Goal: Find specific page/section: Find specific page/section

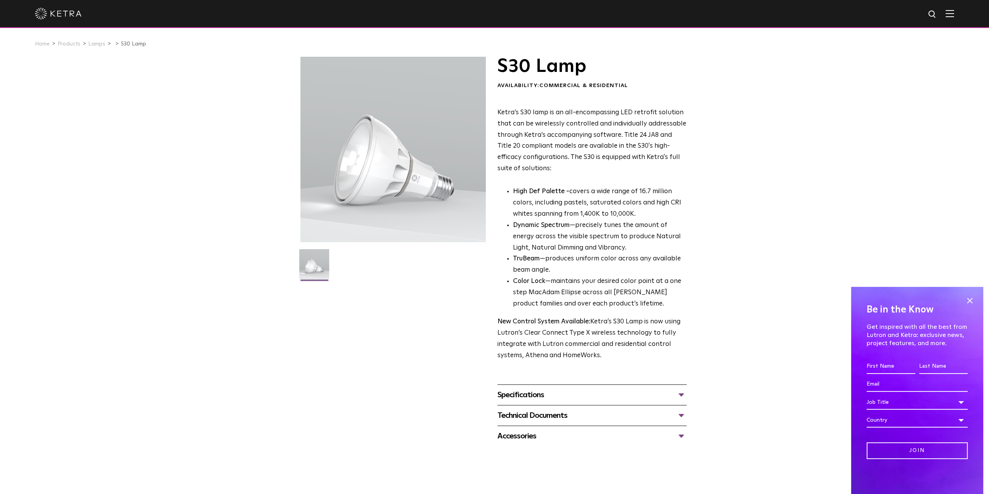
click at [71, 48] on li "Products" at bounding box center [72, 43] width 29 height 11
click at [70, 46] on link "Products" at bounding box center [69, 43] width 23 height 5
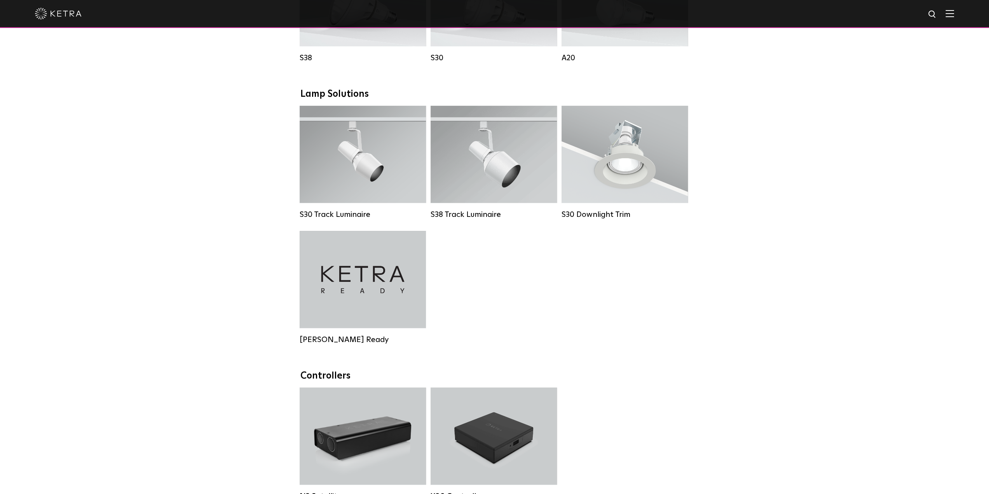
scroll to position [855, 0]
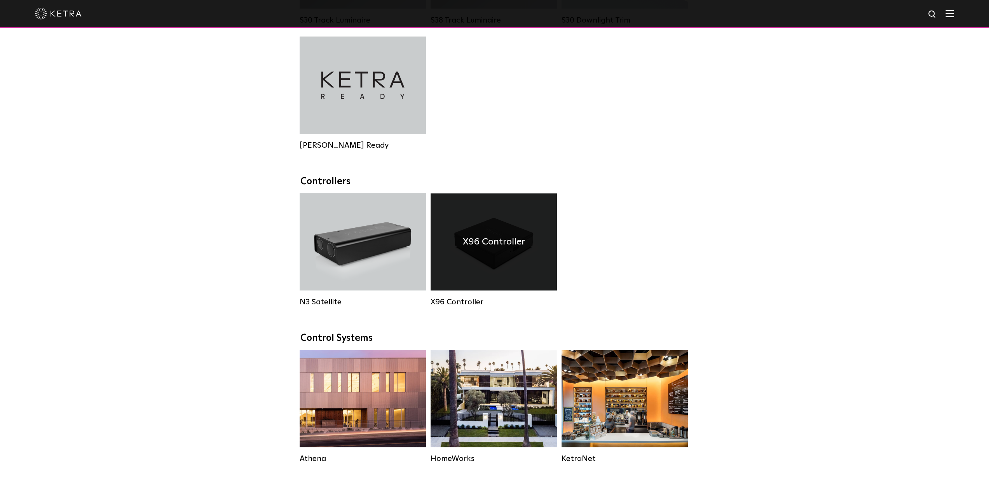
click at [485, 249] on h4 "X96 Controller" at bounding box center [494, 241] width 62 height 15
